Goal: Information Seeking & Learning: Learn about a topic

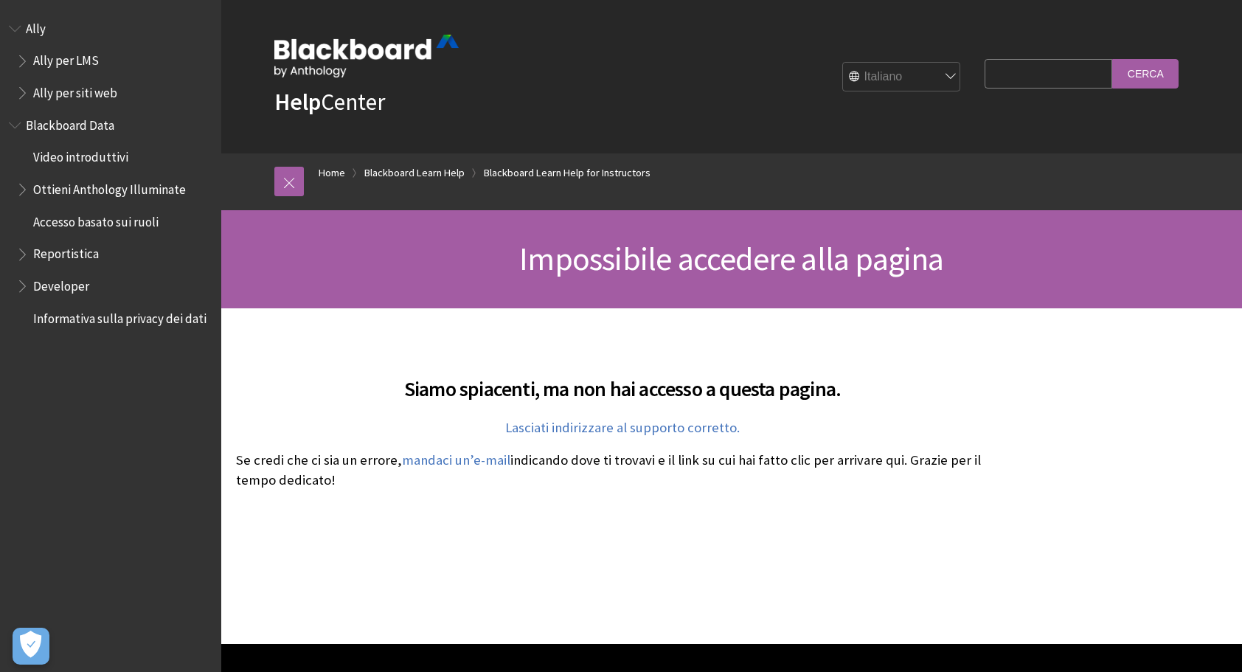
click at [1012, 74] on input "Search Query" at bounding box center [1049, 73] width 128 height 29
type input "how to make replies to a discussion hidden from other students"
click at [1113, 59] on input "Cerca" at bounding box center [1146, 73] width 66 height 29
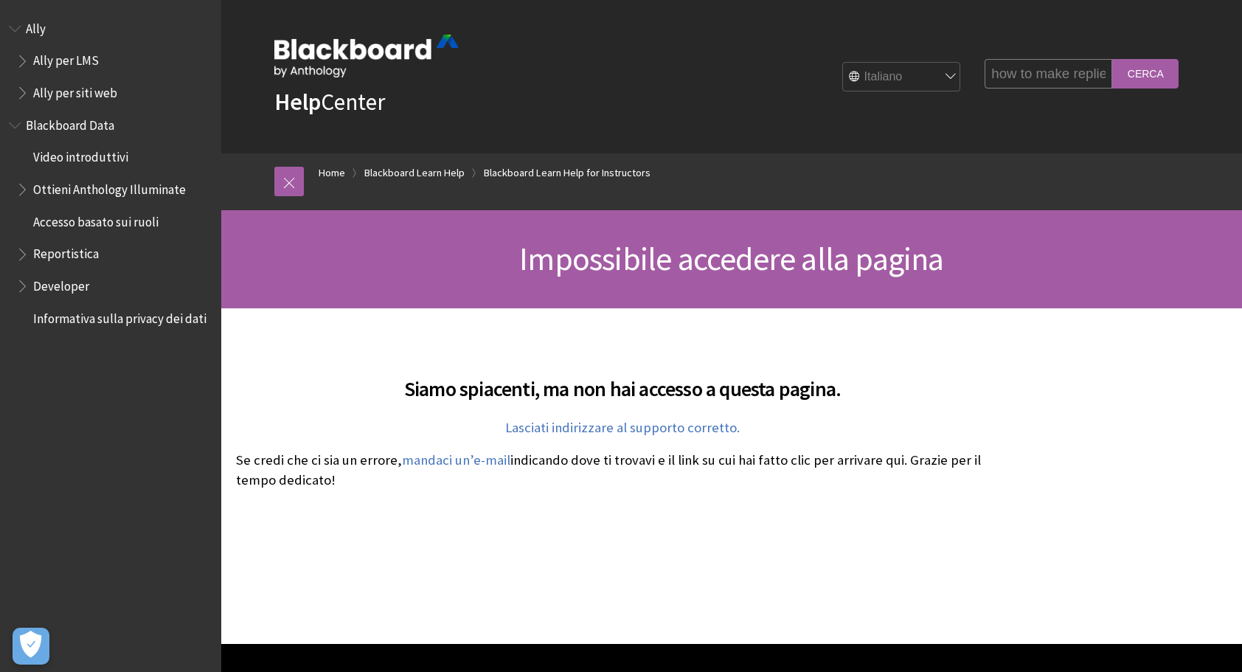
click at [1154, 77] on input "Cerca" at bounding box center [1146, 73] width 66 height 29
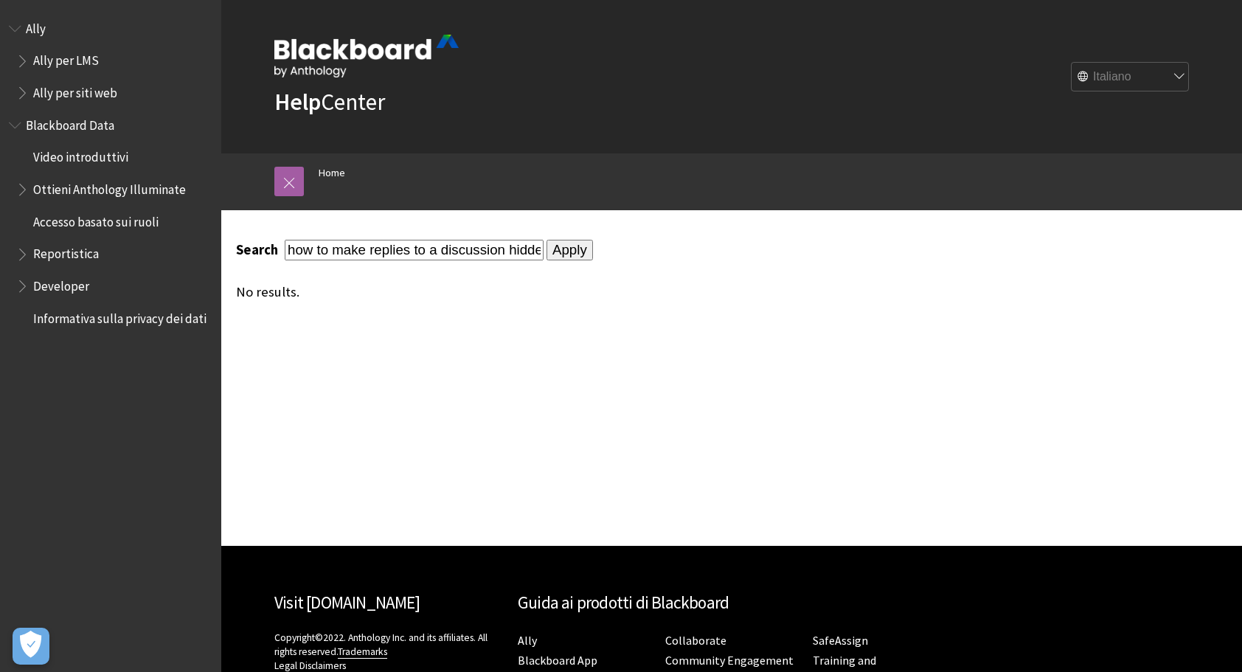
click at [571, 252] on input "Apply" at bounding box center [570, 250] width 46 height 21
click at [1151, 74] on select "English عربية Català Cymraeg Deutsch Español Suomi Français עברית Italiano 日本語 …" at bounding box center [1131, 78] width 118 height 30
select select "/search?query=how%20to%20make%20replies%20to%20a%20discussion%20hidden%20from%2…"
click at [1072, 63] on select "English عربية Català Cymraeg Deutsch Español Suomi Français עברית Italiano 日本語 …" at bounding box center [1131, 78] width 118 height 30
click at [547, 252] on input "Apply" at bounding box center [570, 250] width 46 height 21
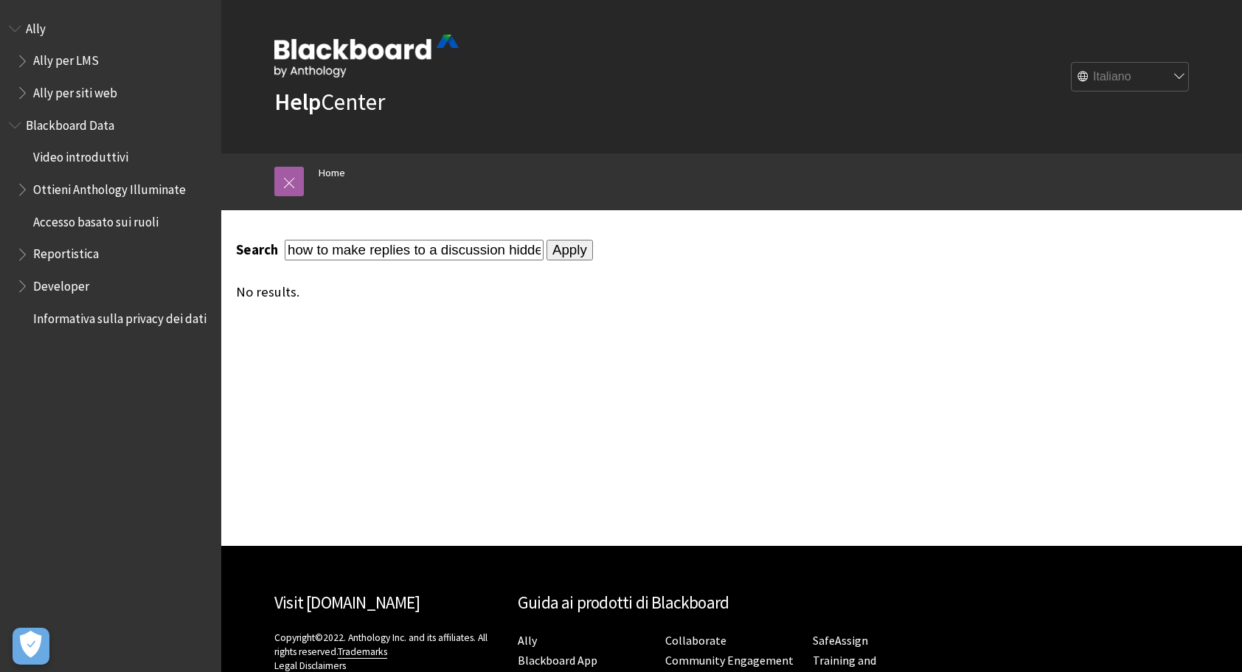
drag, startPoint x: 443, startPoint y: 248, endPoint x: 123, endPoint y: 233, distance: 319.8
click at [123, 233] on div "Salta al contenuto principale Help Center English عربية Català Cymraeg Deutsch …" at bounding box center [621, 408] width 1242 height 817
type input "discussion hidden from other students"
click at [558, 249] on input "Apply" at bounding box center [570, 250] width 46 height 21
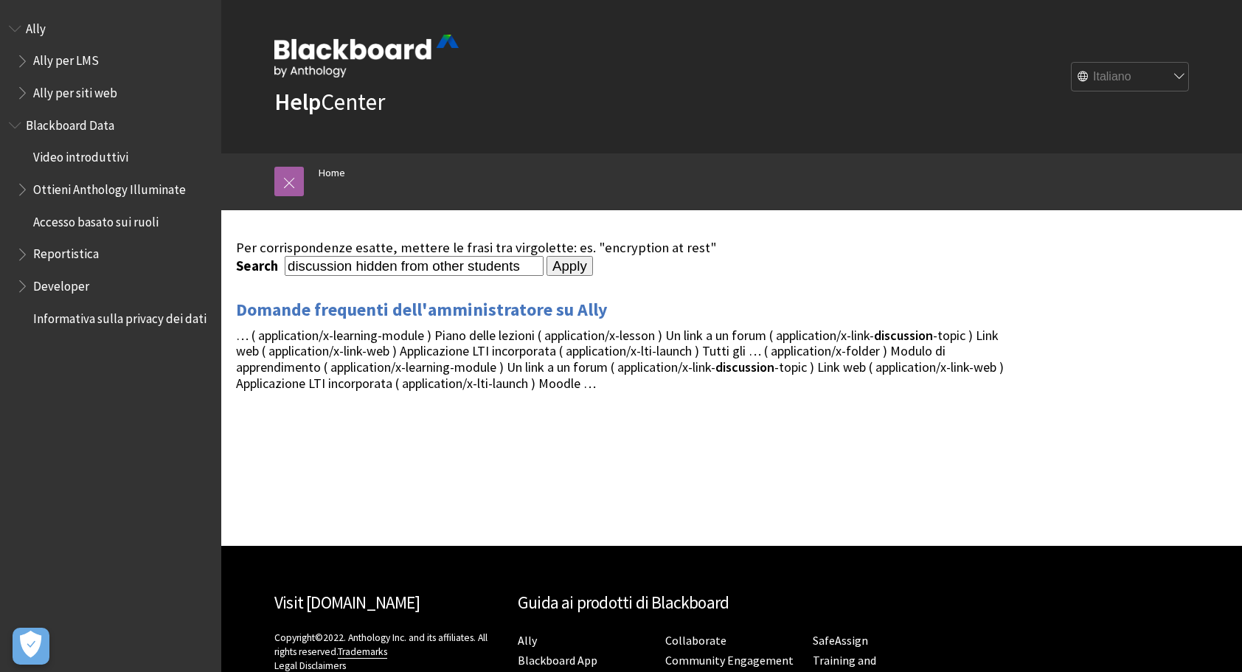
click at [1151, 82] on select "English عربية Català Cymraeg Deutsch Español Suomi Français עברית Italiano 日本語 …" at bounding box center [1131, 78] width 118 height 30
select select "/search?query=discussion%20hidden%20from%20other%20students"
click at [1072, 63] on select "English عربية Català Cymraeg Deutsch Español Suomi Français עברית Italiano 日本語 …" at bounding box center [1131, 78] width 118 height 30
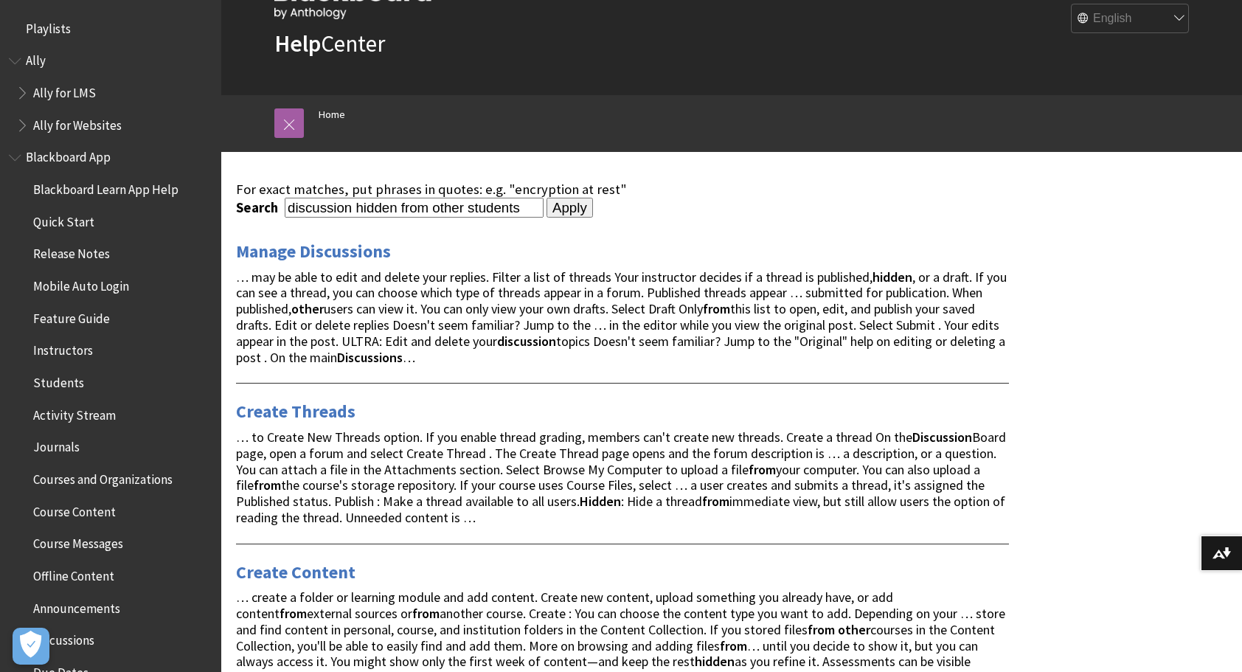
scroll to position [59, 0]
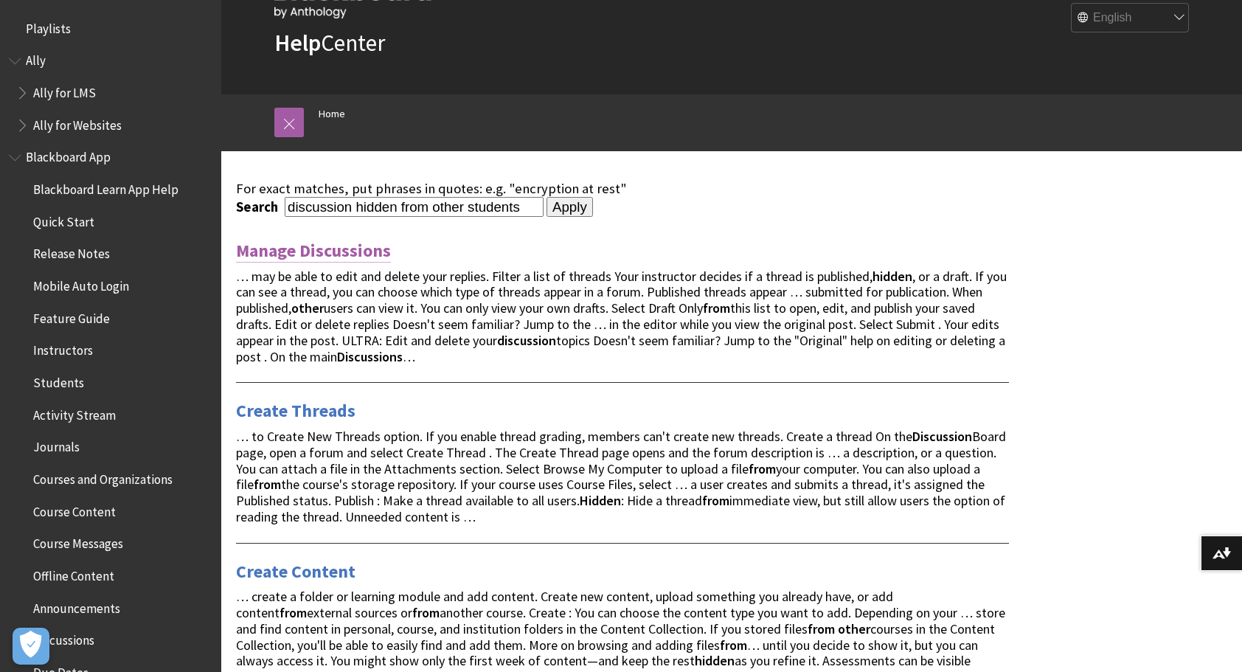
click at [337, 243] on link "Manage Discussions" at bounding box center [313, 251] width 155 height 24
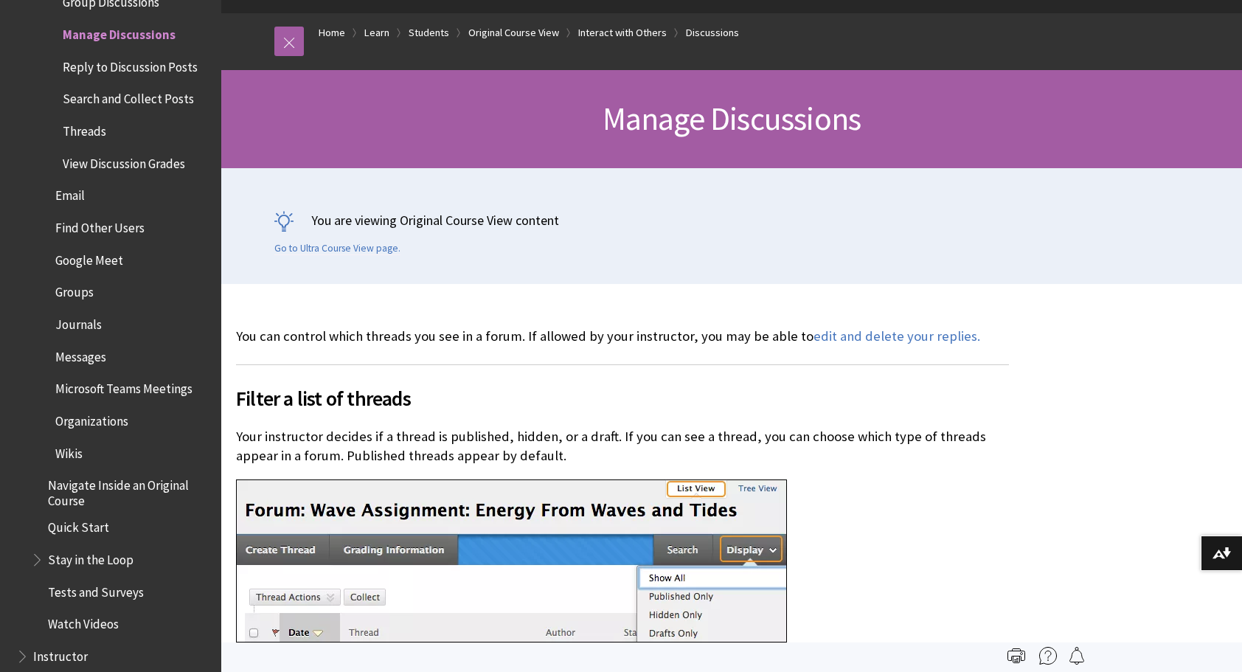
scroll to position [134, 0]
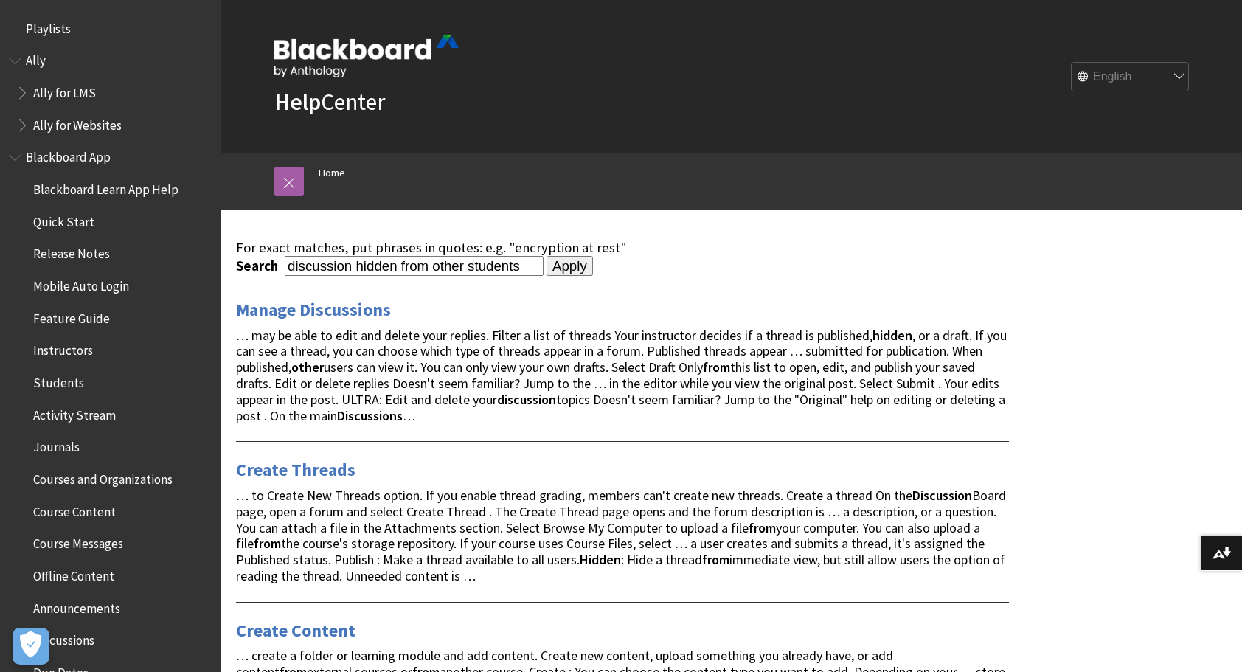
click at [282, 265] on div "Search discussion hidden from other students" at bounding box center [390, 266] width 308 height 20
drag, startPoint x: 286, startPoint y: 265, endPoint x: 730, endPoint y: 274, distance: 444.2
click at [730, 274] on form "Search discussion hidden from other students Apply" at bounding box center [622, 266] width 773 height 21
type input "assignment"
click at [547, 256] on input "Apply" at bounding box center [570, 266] width 46 height 21
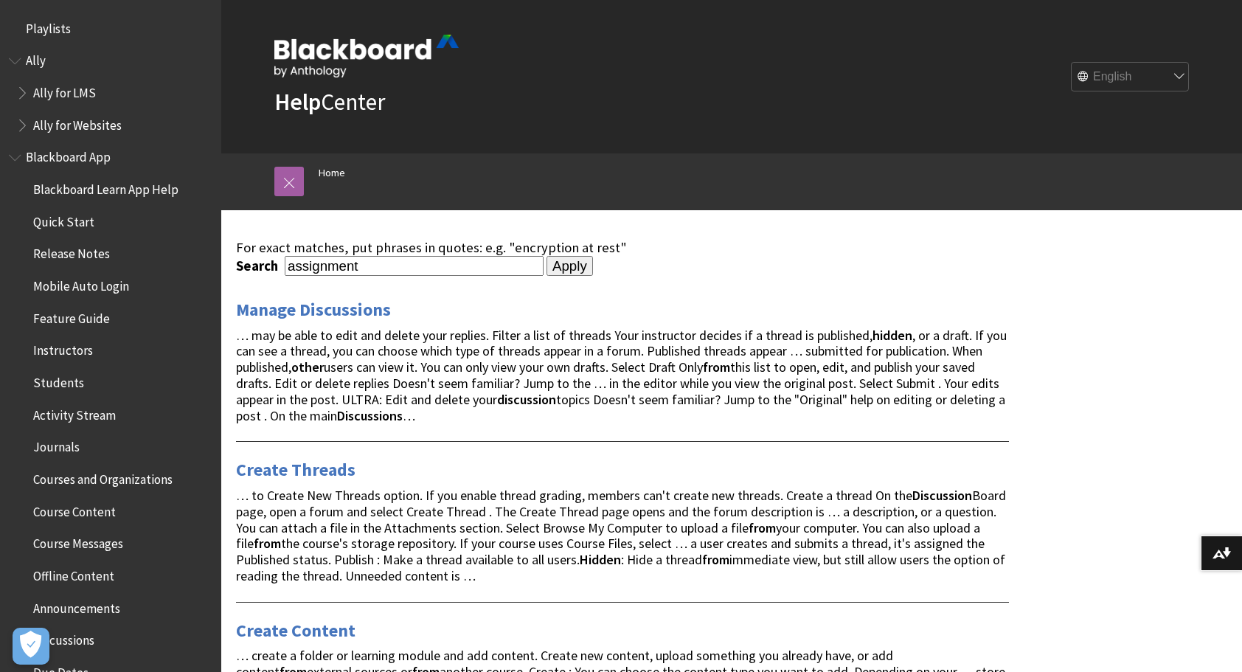
click at [554, 267] on input "Apply" at bounding box center [570, 266] width 46 height 21
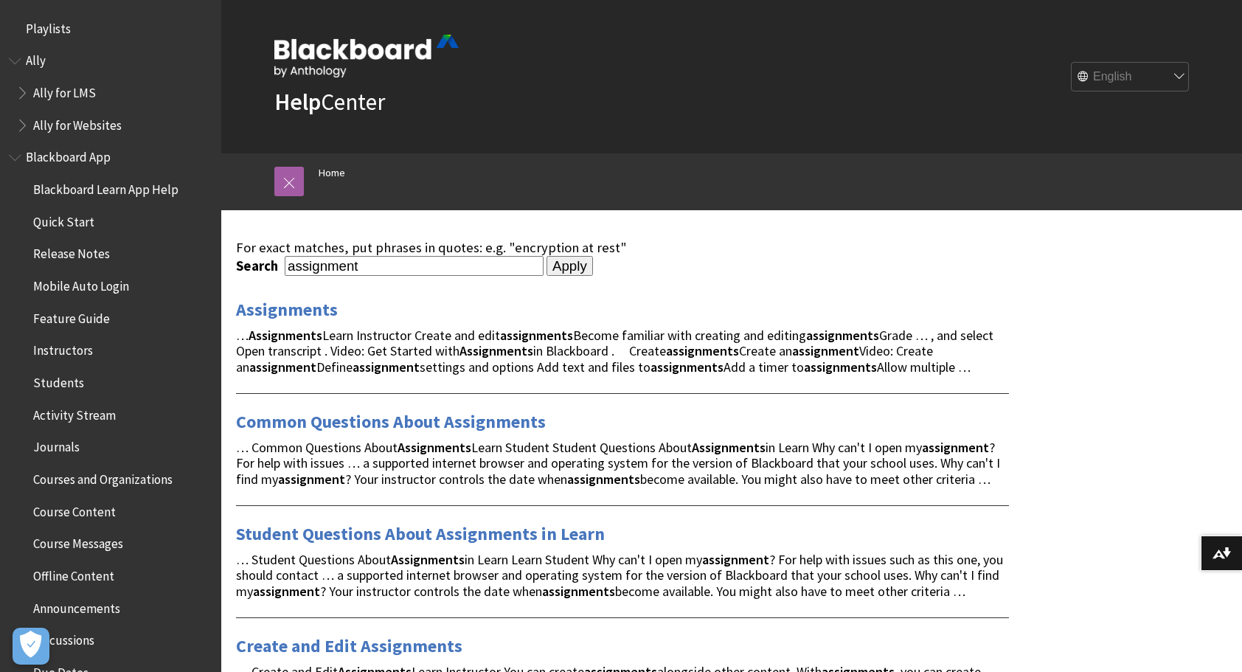
click at [446, 263] on input "assignment" at bounding box center [414, 266] width 259 height 20
type input "assignment without grades"
click at [547, 256] on input "Apply" at bounding box center [570, 266] width 46 height 21
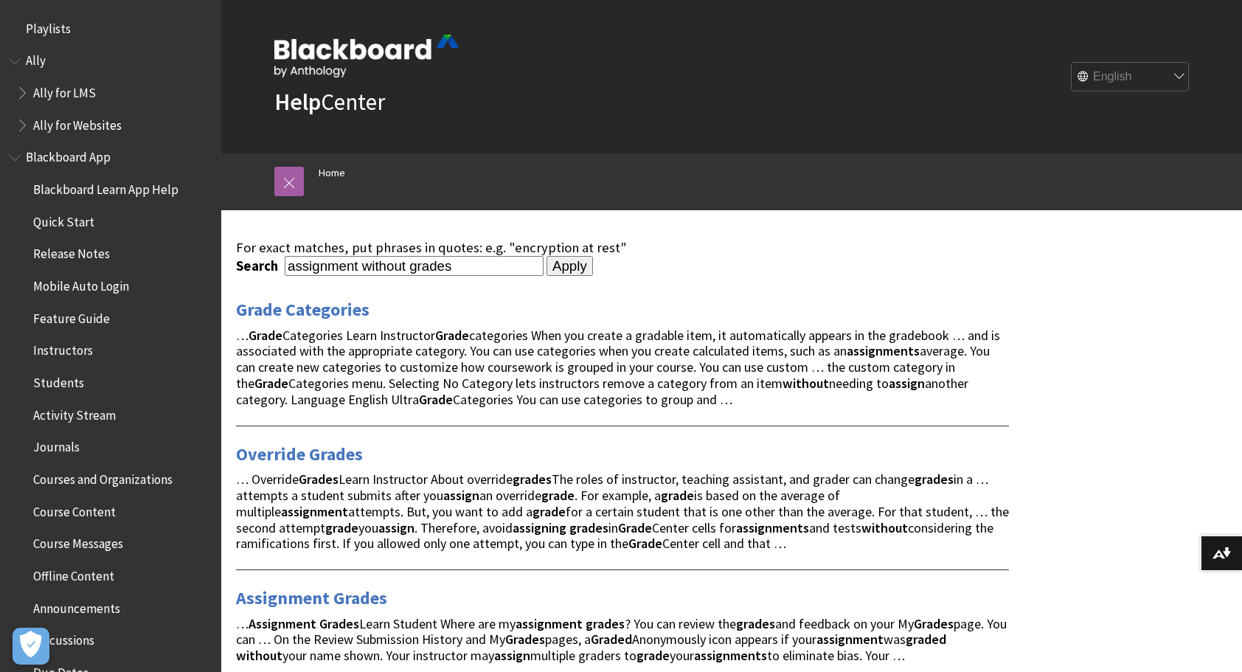
click at [1165, 67] on select "English عربية Català Cymraeg Deutsch Español Suomi Français עברית Italiano 日本語 …" at bounding box center [1131, 78] width 118 height 30
select select "/it/search?query=assignment%20without%20grades"
click at [1072, 63] on select "English عربية Català Cymraeg Deutsch Español Suomi Français עברית Italiano 日本語 …" at bounding box center [1131, 78] width 118 height 30
drag, startPoint x: 481, startPoint y: 266, endPoint x: 230, endPoint y: 249, distance: 251.4
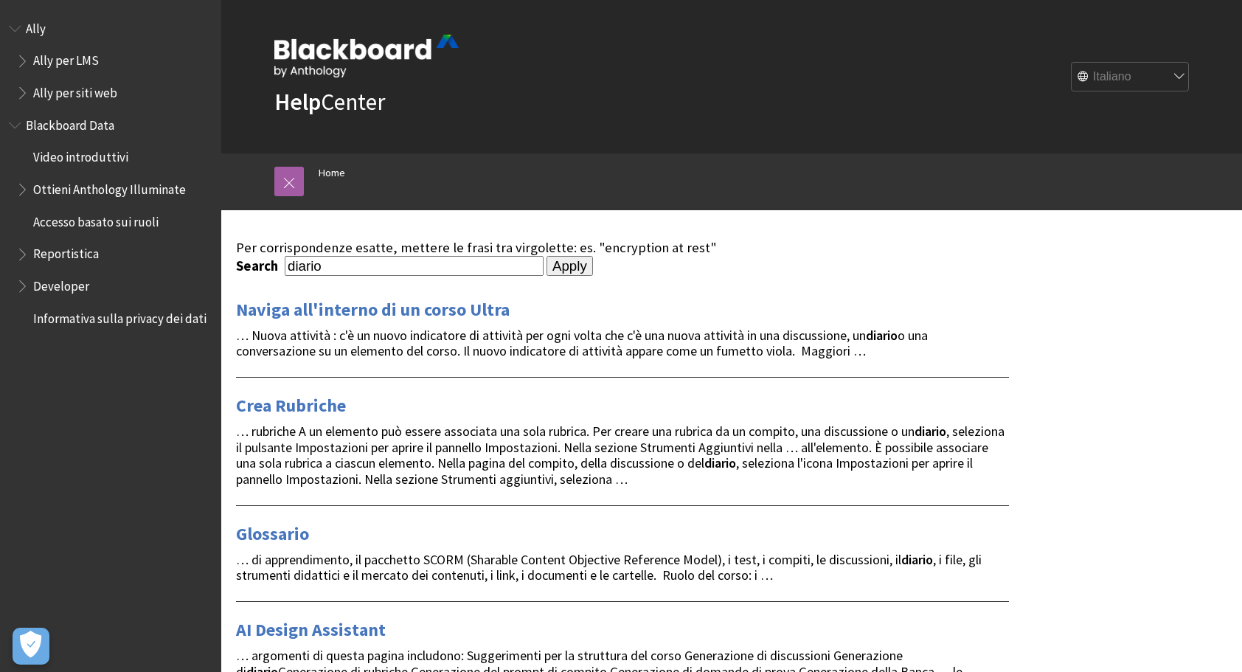
click at [1154, 80] on select "English عربية Català Cymraeg Deutsch Español Suomi Français עברית Italiano 日本語 …" at bounding box center [1131, 78] width 118 height 30
select select "/search?query=diario"
click at [1072, 63] on select "English عربية Català Cymraeg Deutsch Español Suomi Français עברית Italiano 日本語 …" at bounding box center [1131, 78] width 118 height 30
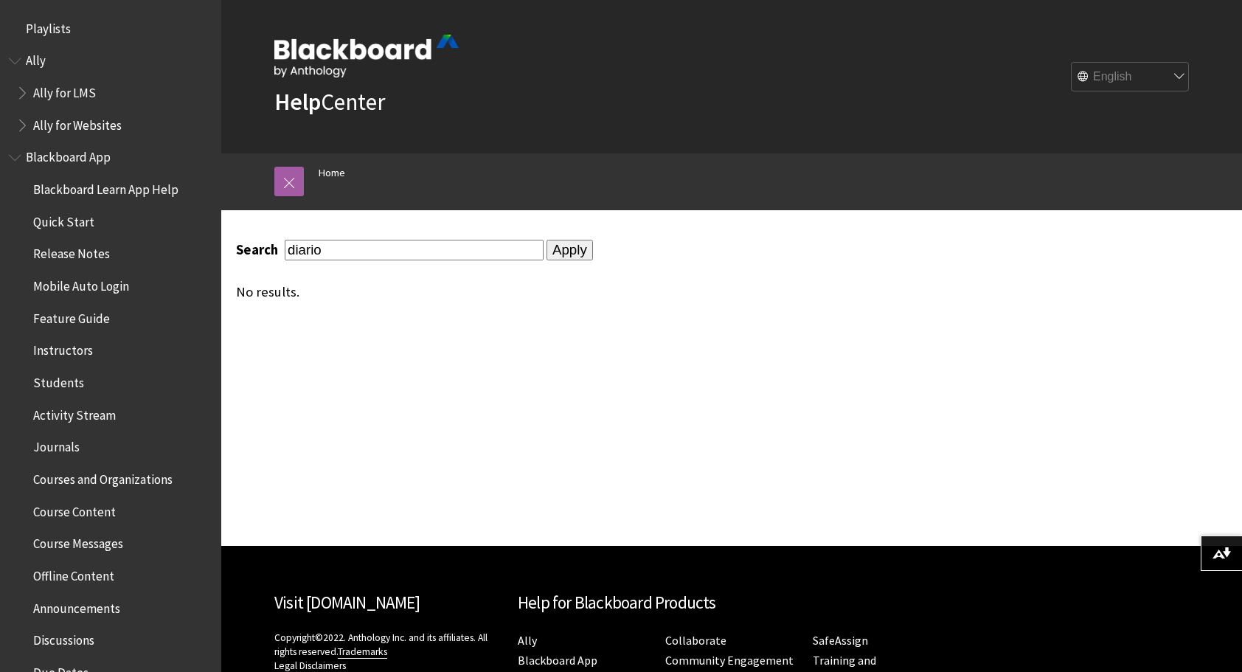
click at [342, 242] on input "diario" at bounding box center [414, 250] width 259 height 20
type input "diary"
click at [547, 240] on input "Apply" at bounding box center [570, 250] width 46 height 21
drag, startPoint x: 381, startPoint y: 246, endPoint x: 240, endPoint y: 231, distance: 141.7
click at [240, 231] on div "Search diary Apply No results." at bounding box center [622, 269] width 803 height 119
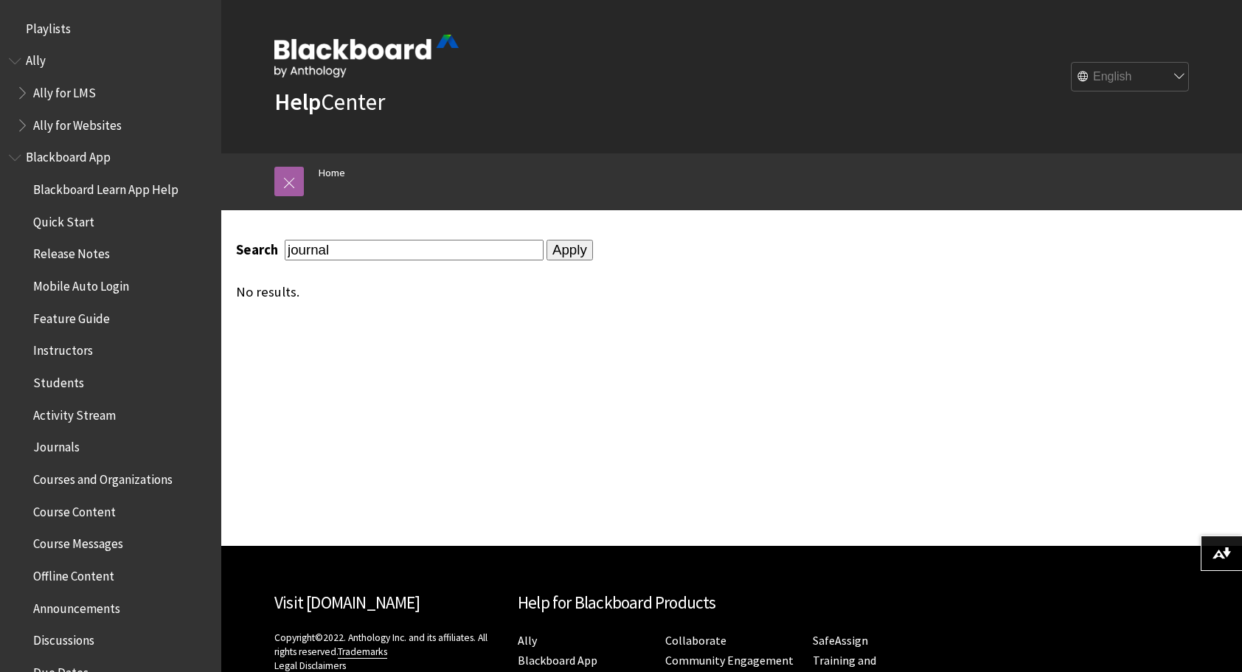
type input "journal"
click at [547, 240] on input "Apply" at bounding box center [570, 250] width 46 height 21
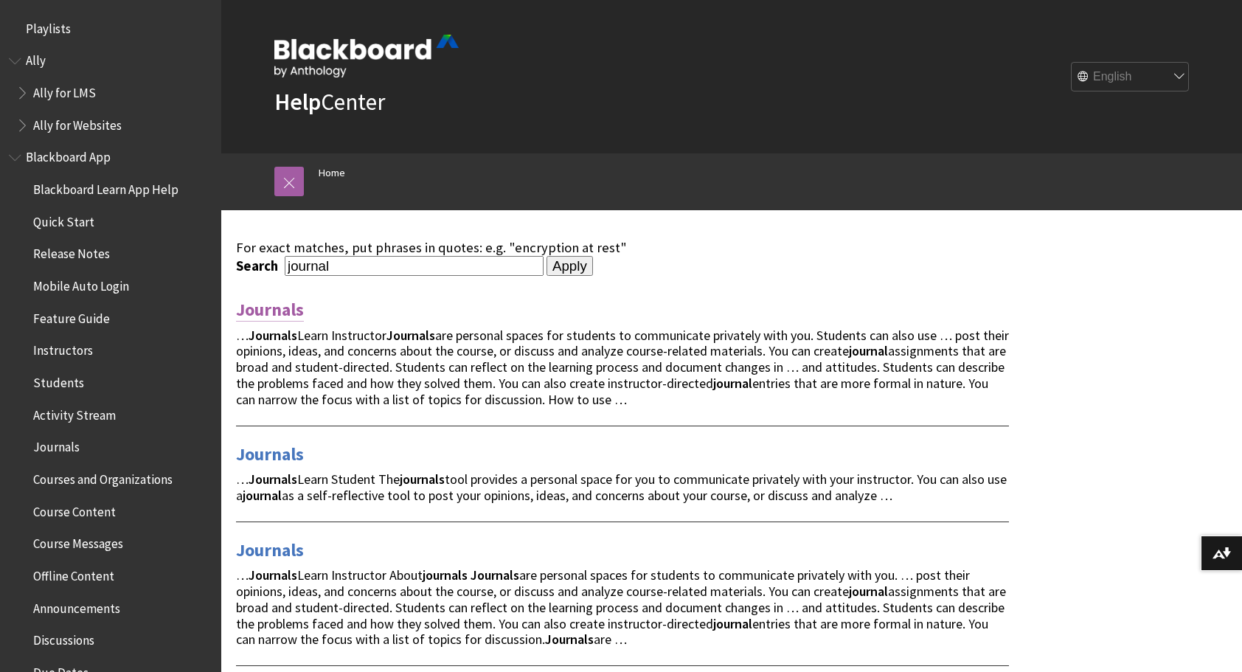
click at [271, 308] on link "Journals" at bounding box center [270, 310] width 68 height 24
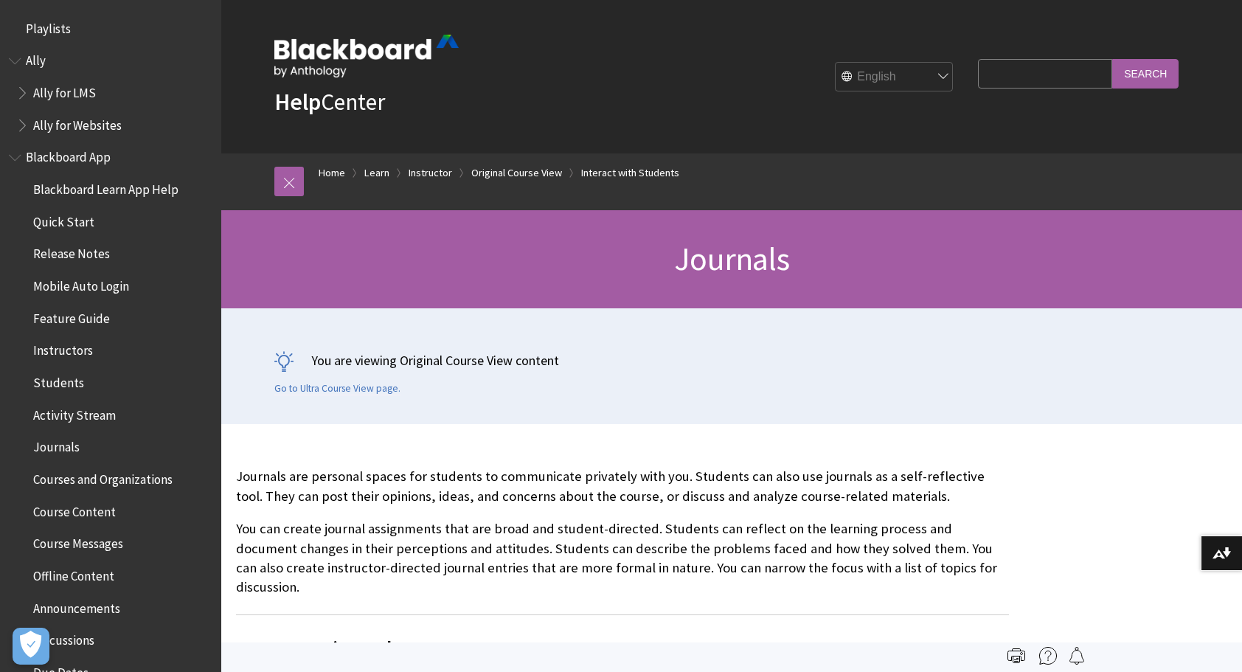
scroll to position [2333, 0]
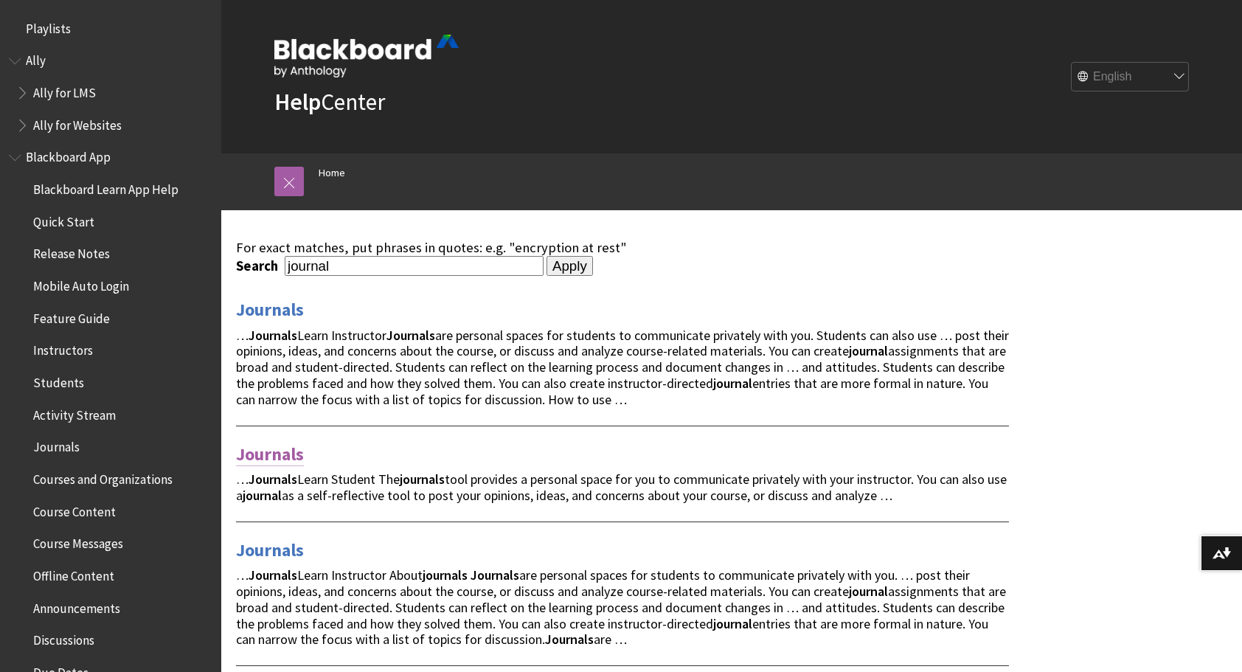
click at [280, 457] on link "Journals" at bounding box center [270, 455] width 68 height 24
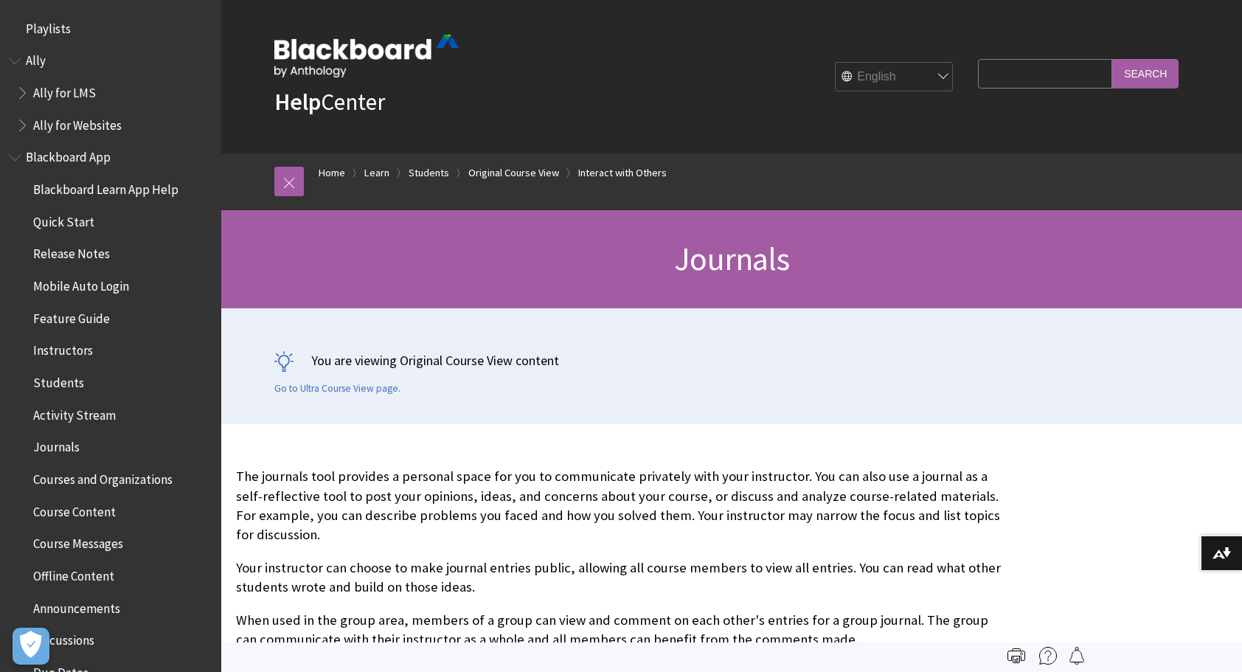
scroll to position [2291, 0]
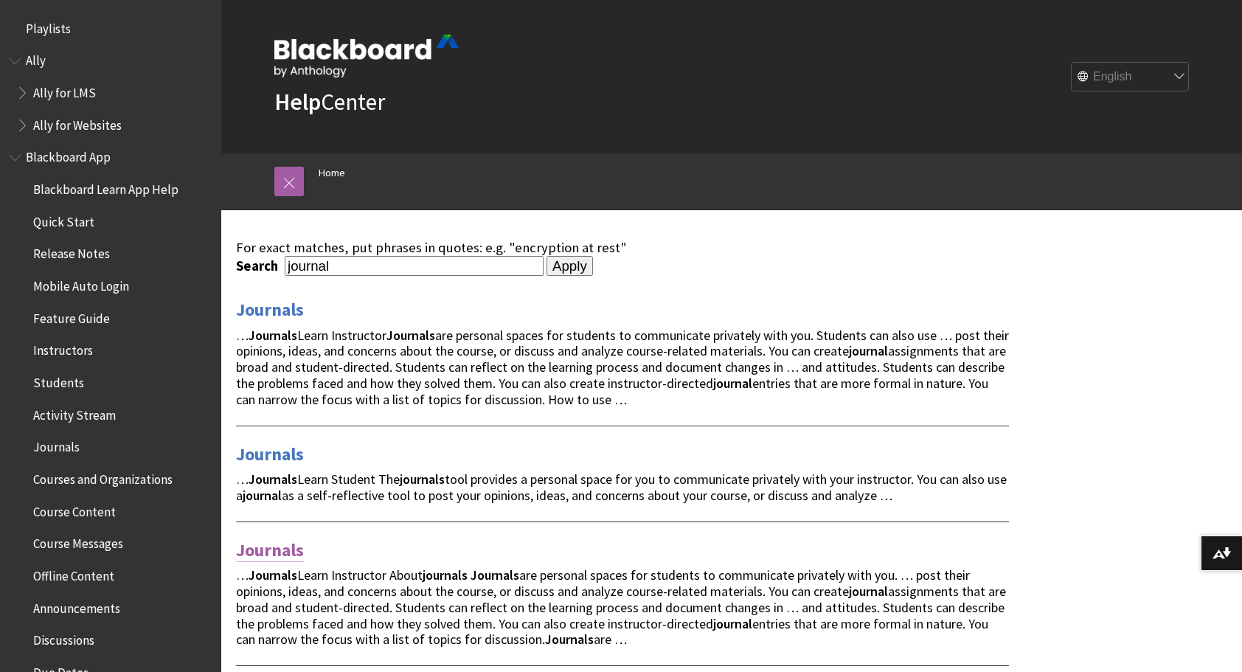
click at [287, 545] on link "Journals" at bounding box center [270, 551] width 68 height 24
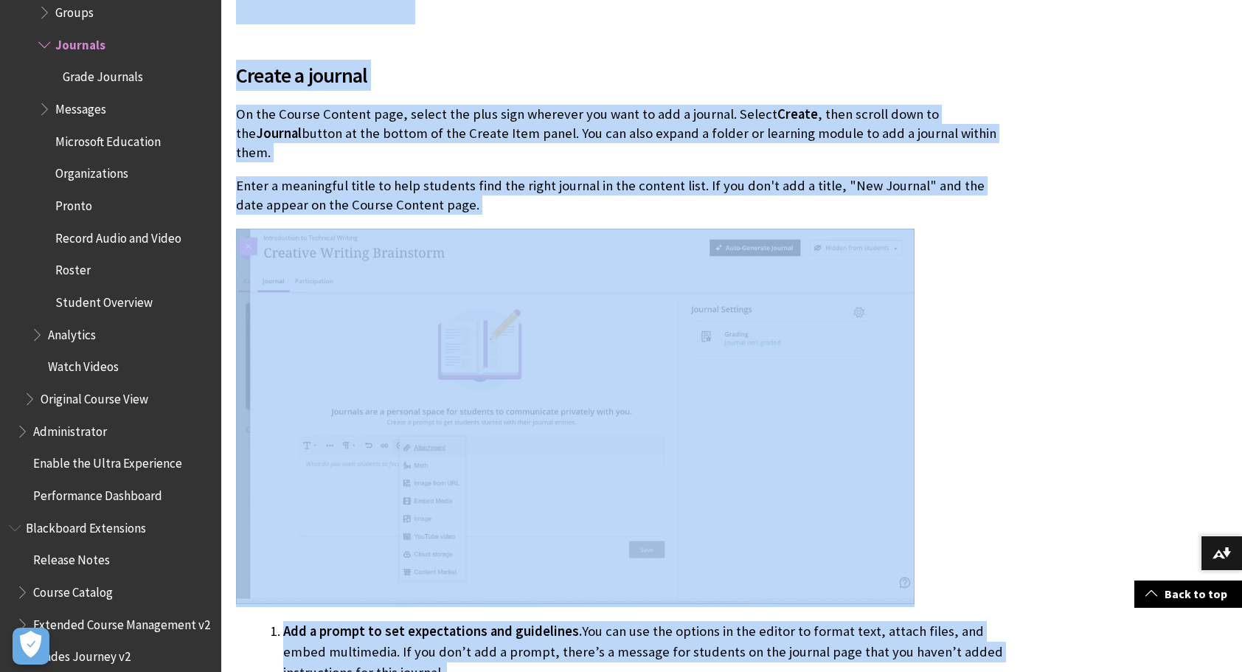
scroll to position [1178, 0]
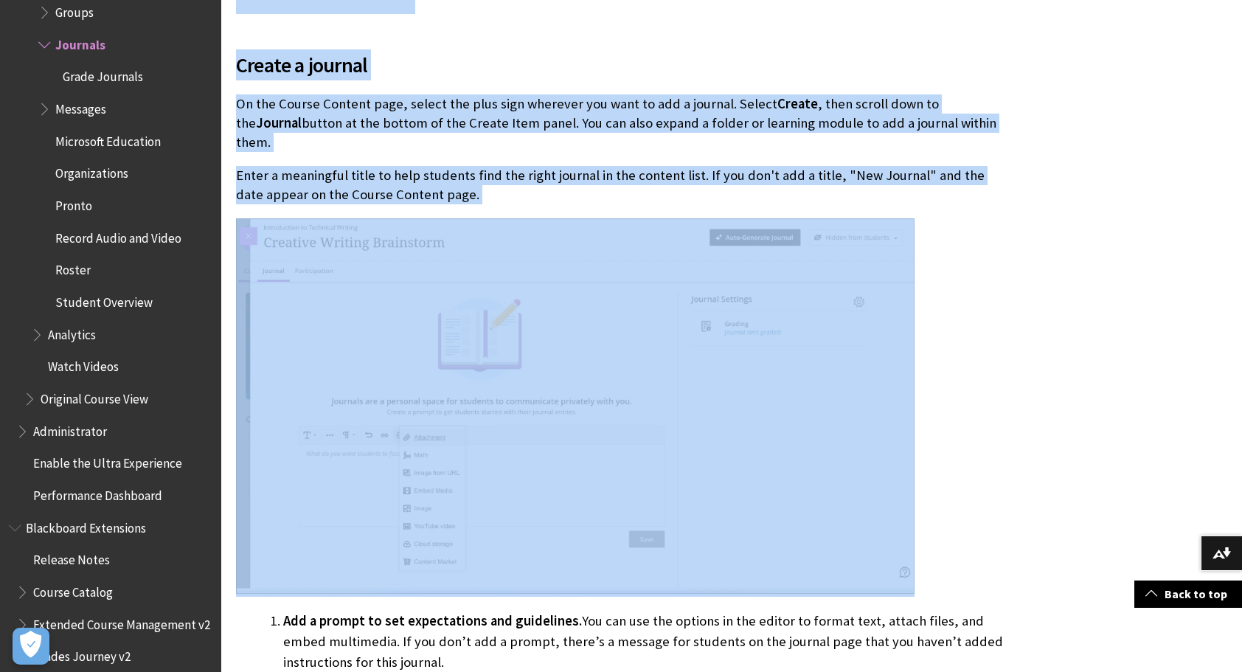
drag, startPoint x: 0, startPoint y: 0, endPoint x: 830, endPoint y: 367, distance: 907.7
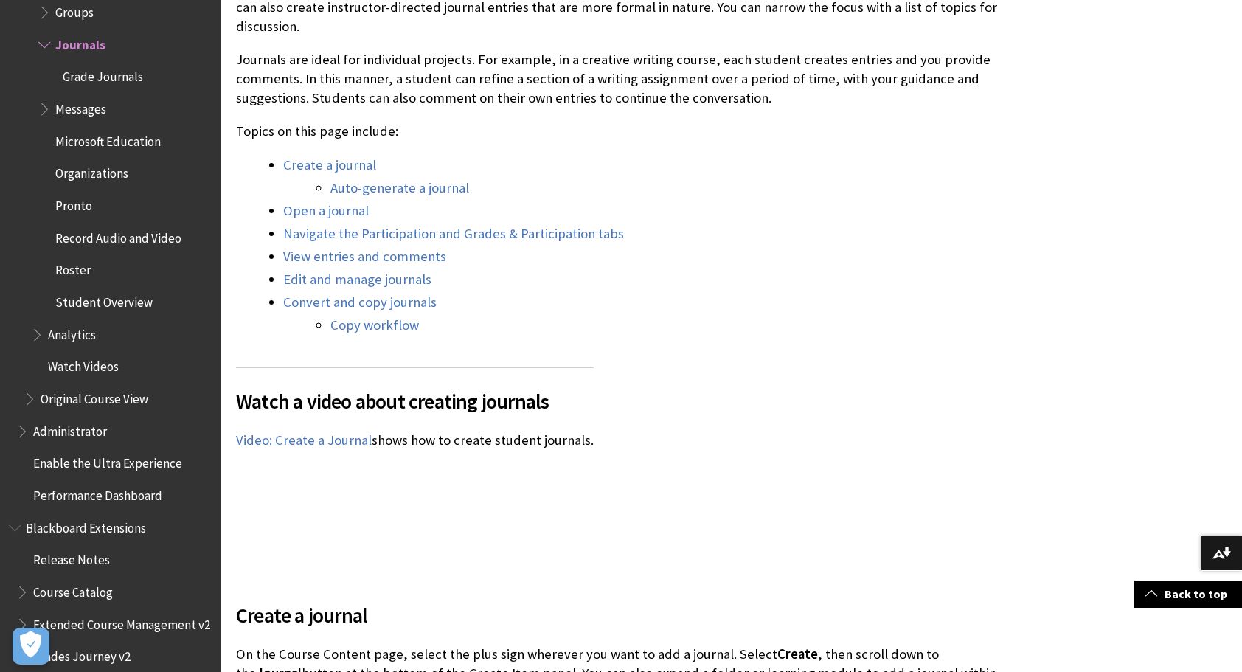
scroll to position [726, 0]
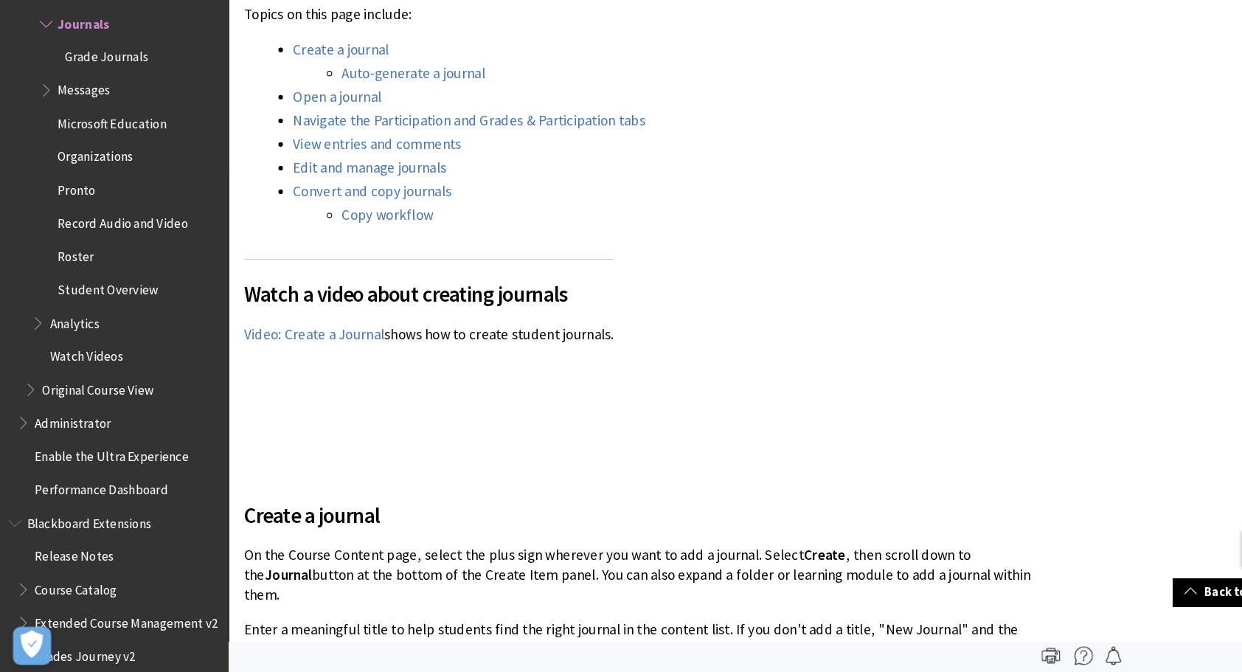
scroll to position [734, 0]
